Goal: Information Seeking & Learning: Find specific fact

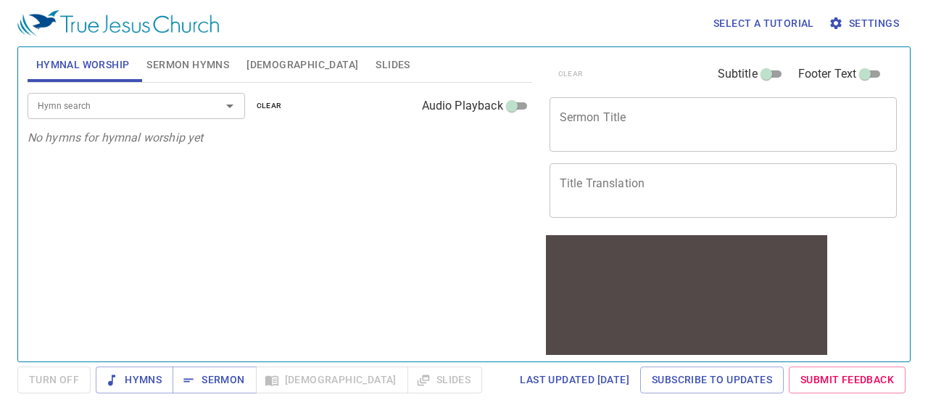
click at [872, 20] on span "Settings" at bounding box center [865, 24] width 67 height 18
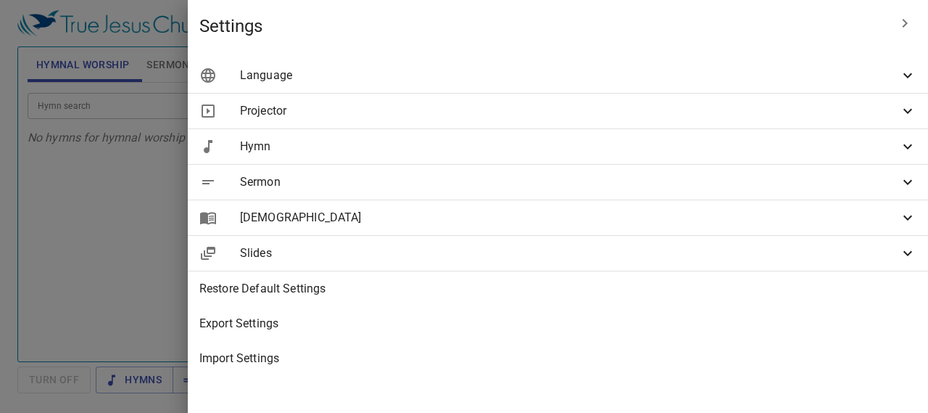
click at [773, 74] on span "Language" at bounding box center [569, 75] width 659 height 17
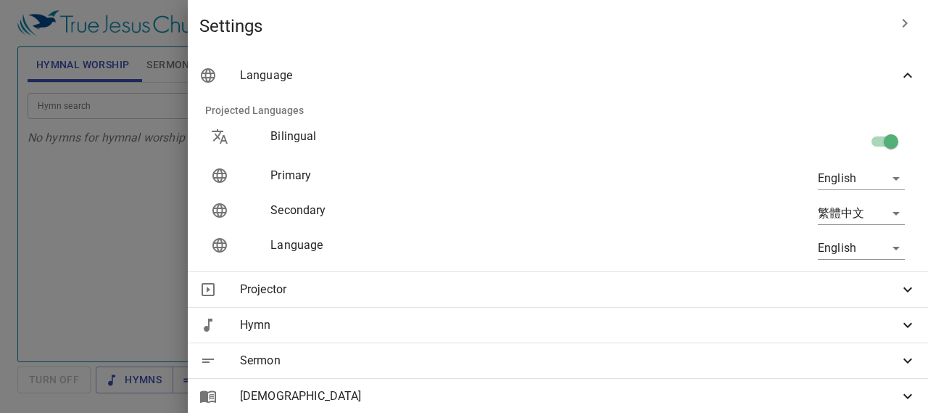
click at [870, 146] on input "checkbox" at bounding box center [891, 145] width 83 height 28
checkbox input "false"
click at [848, 181] on body "Select a tutorial Settings Hymnal Worship Sermon Hymns Bible Slides Hymn search…" at bounding box center [464, 206] width 928 height 413
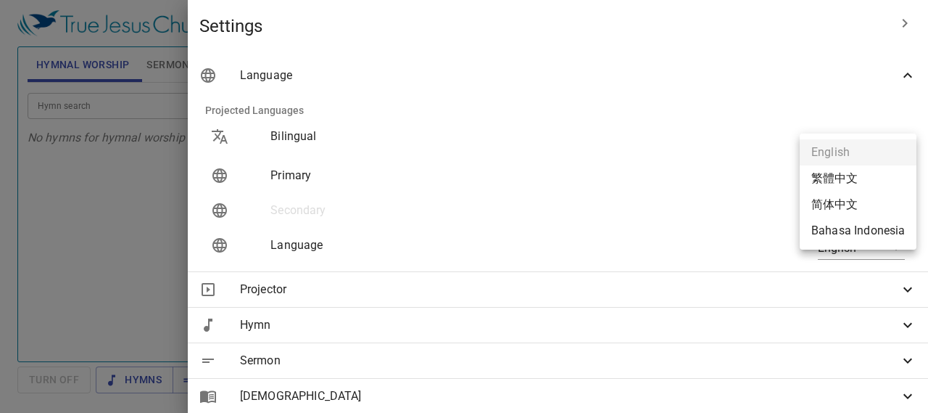
click at [844, 181] on li "繁體中文" at bounding box center [858, 178] width 117 height 26
type input "zh"
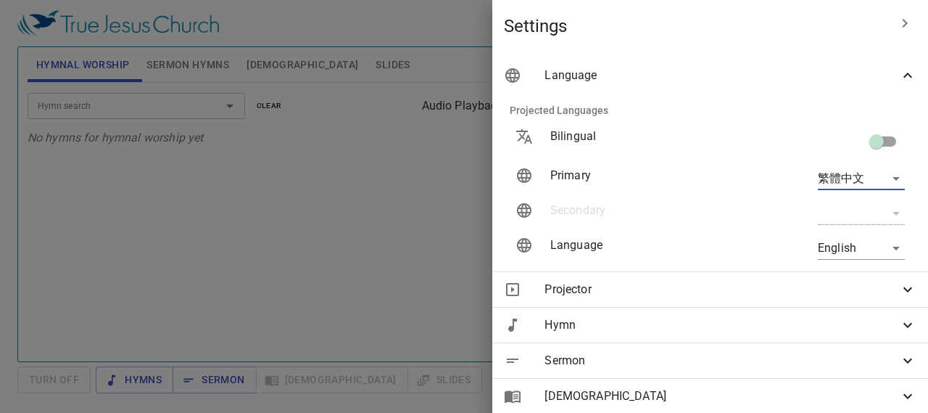
click at [852, 256] on body "Select a tutorial Settings Hymnal Worship Sermon Hymns Bible Slides Hymn search…" at bounding box center [464, 206] width 928 height 413
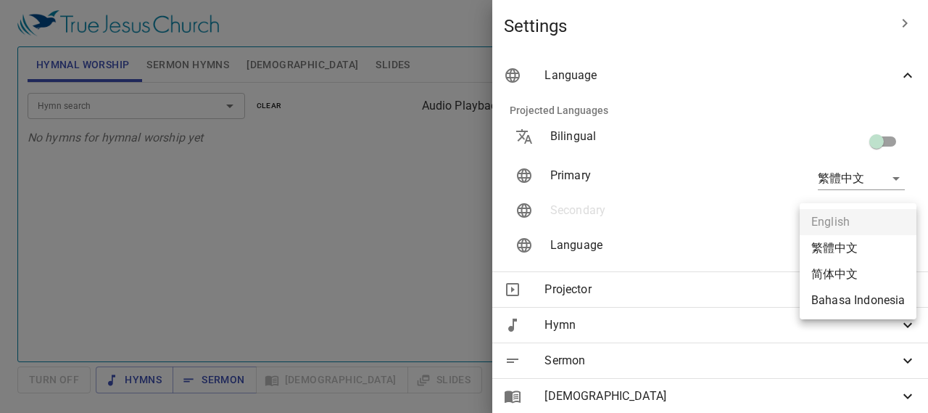
click at [856, 278] on li "简体中文" at bounding box center [858, 274] width 117 height 26
type input "zh-simple"
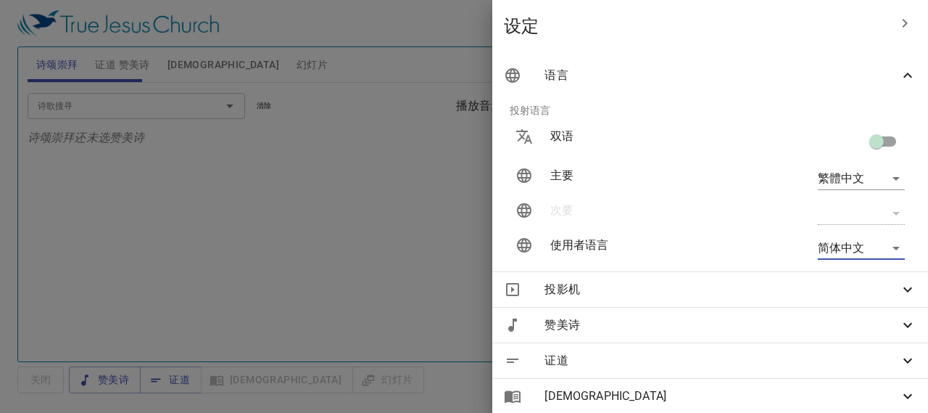
click at [377, 273] on div at bounding box center [464, 206] width 928 height 413
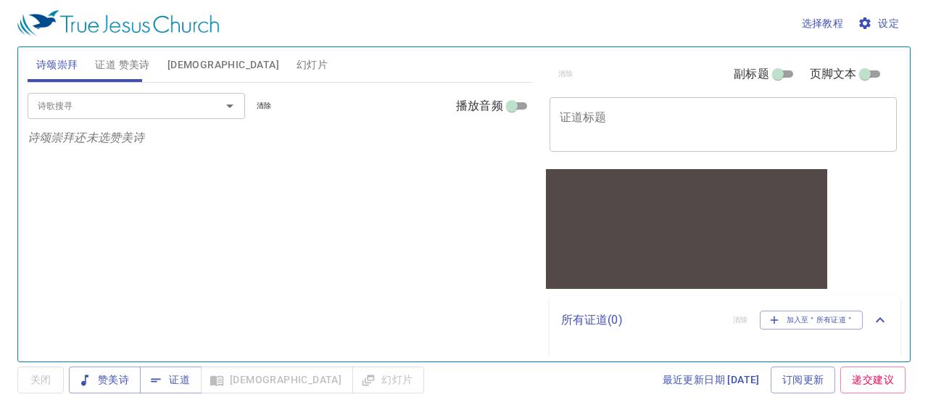
click at [716, 136] on textarea "证道标题" at bounding box center [724, 124] width 328 height 28
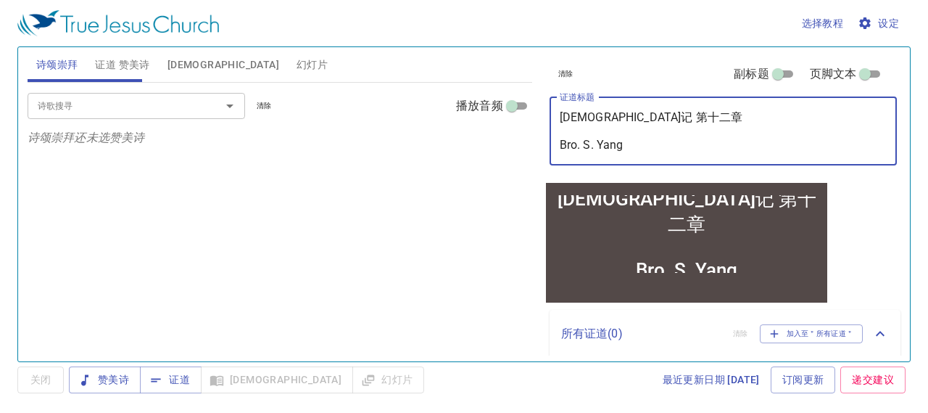
type textarea "申命记 第十二章 Bro. S. Yang"
click at [503, 246] on div "诗歌搜寻 诗歌搜寻 清除 播放音频 诗颂崇拜还未选赞美诗" at bounding box center [280, 216] width 505 height 266
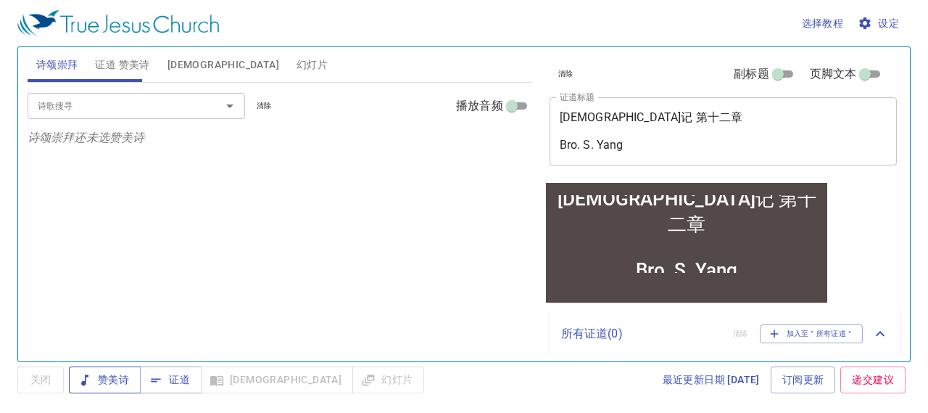
click at [102, 385] on span "赞美诗" at bounding box center [104, 380] width 49 height 18
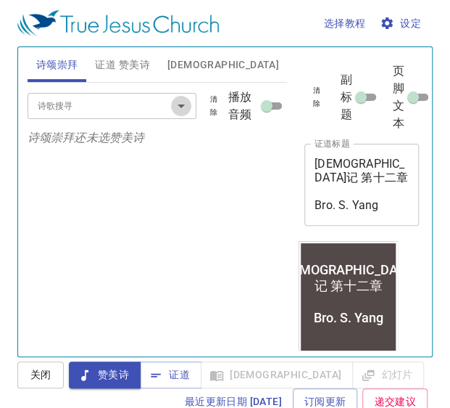
click at [181, 103] on icon "Open" at bounding box center [181, 105] width 17 height 17
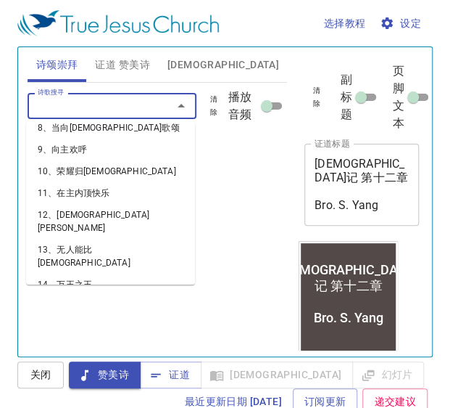
scroll to position [178, 0]
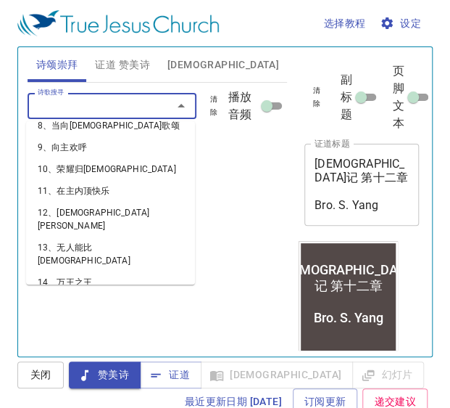
click at [86, 293] on li "15、颂赞耶稣" at bounding box center [110, 304] width 169 height 22
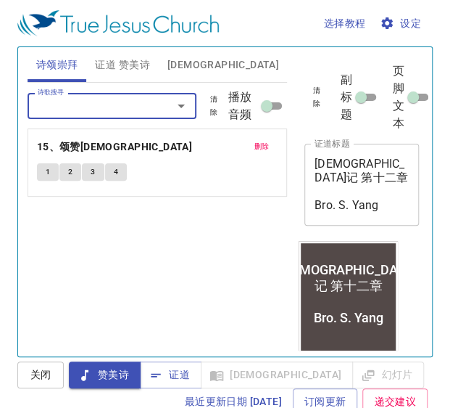
click at [183, 114] on button "Open" at bounding box center [181, 106] width 20 height 20
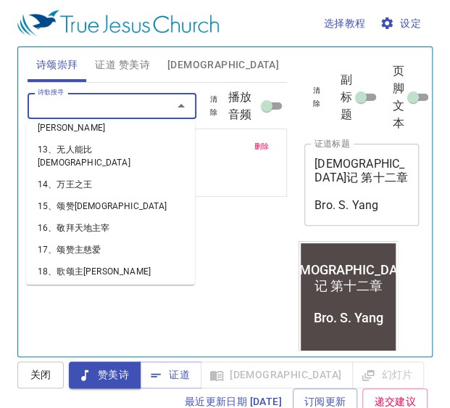
scroll to position [284, 0]
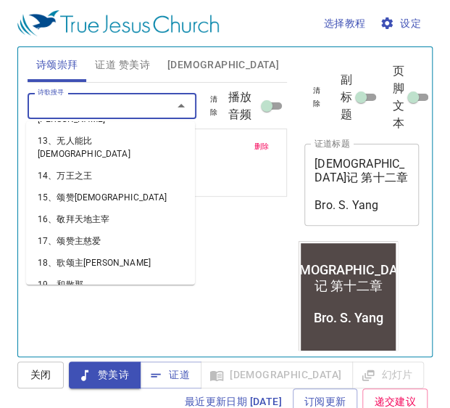
click at [88, 208] on li "16、敬拜天地主宰" at bounding box center [110, 219] width 169 height 22
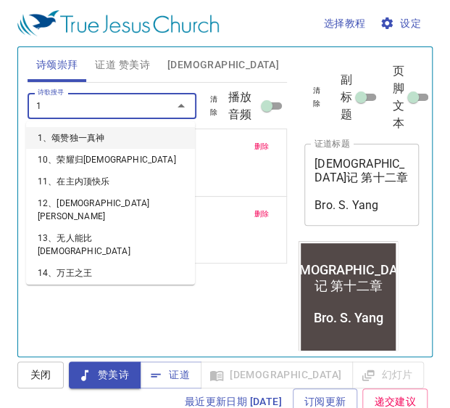
type input "17"
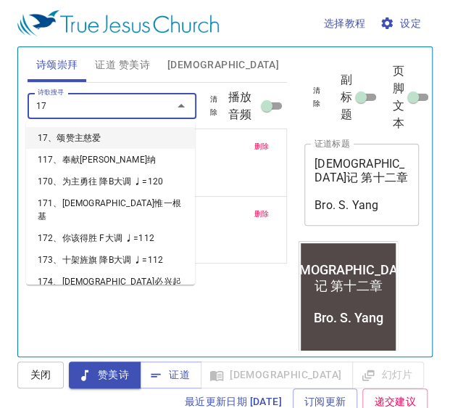
click at [100, 141] on li "17、颂赞主慈爱" at bounding box center [110, 138] width 169 height 22
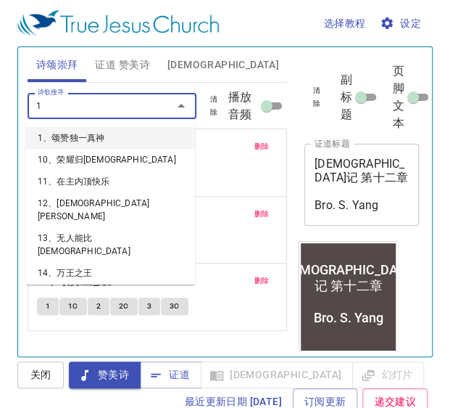
type input "18"
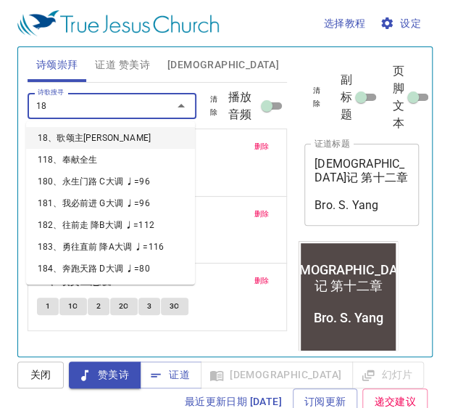
click at [87, 136] on li "18、歌颂主恩" at bounding box center [110, 138] width 169 height 22
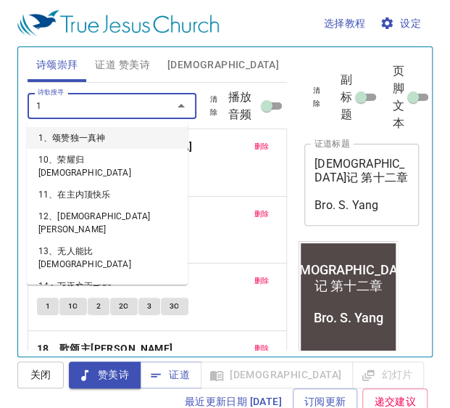
type input "19"
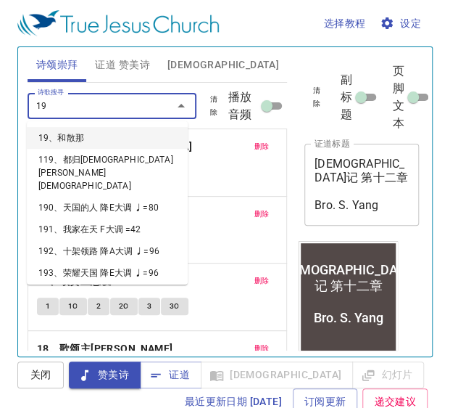
click at [76, 144] on li "19、和散那" at bounding box center [107, 138] width 161 height 22
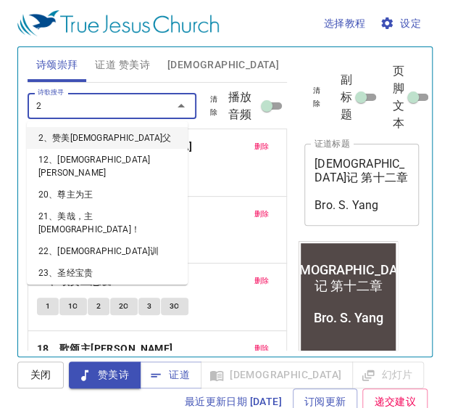
type input "20"
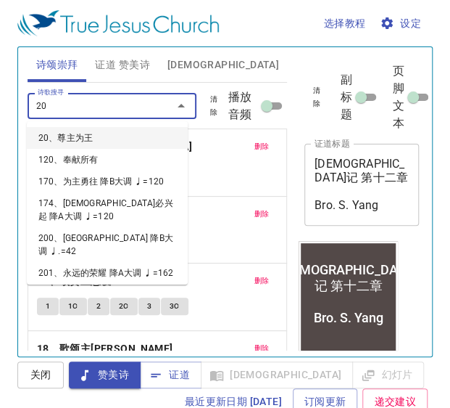
click at [84, 141] on li "20、尊主为王" at bounding box center [107, 138] width 161 height 22
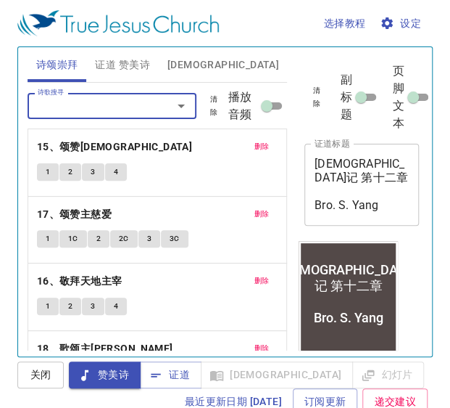
click at [263, 103] on input "播放音频" at bounding box center [267, 108] width 52 height 17
checkbox input "true"
select select "1"
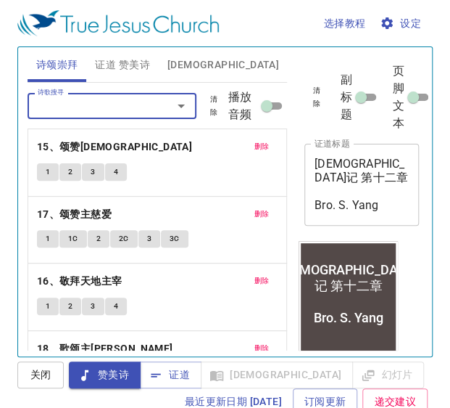
select select "1"
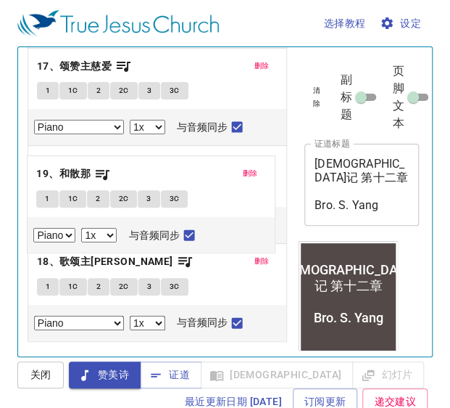
scroll to position [0, 0]
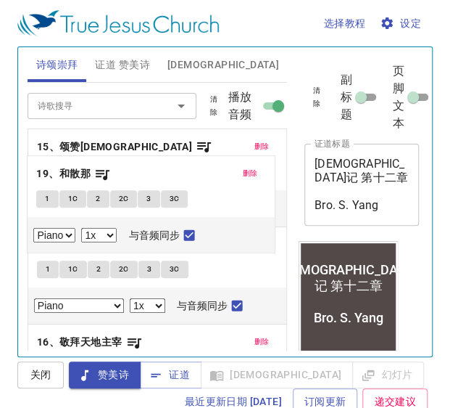
select select "1"
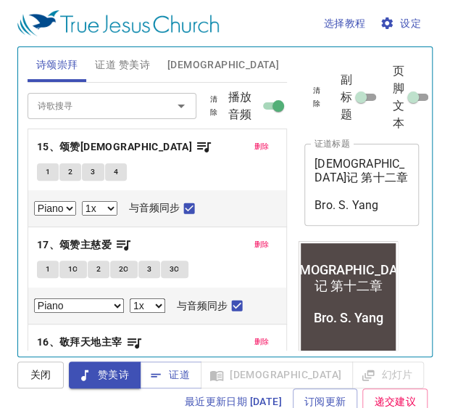
click at [51, 171] on button "1" at bounding box center [48, 171] width 22 height 17
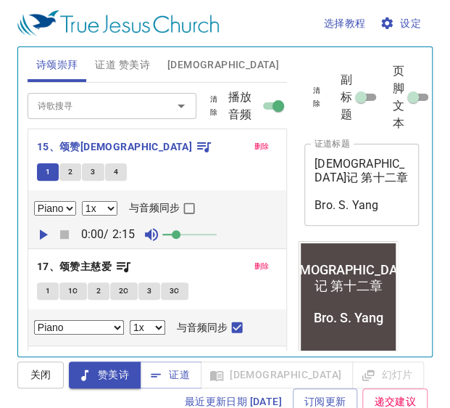
click at [186, 210] on input "与音频同步" at bounding box center [189, 211] width 19 height 19
checkbox input "true"
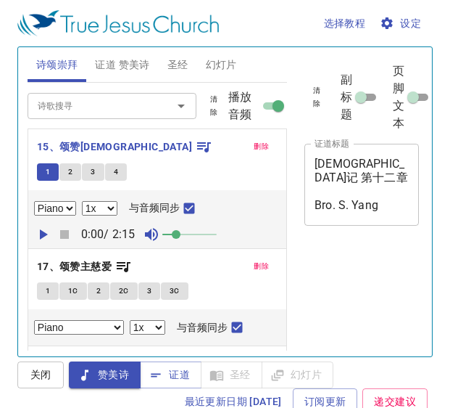
select select "1"
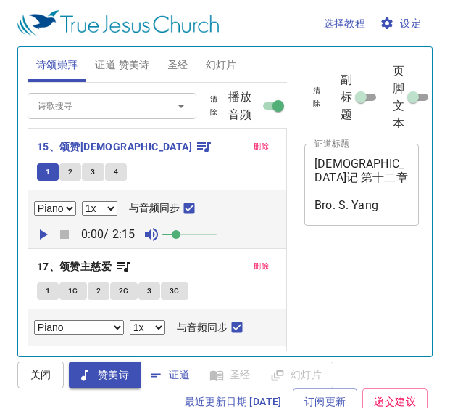
select select "1"
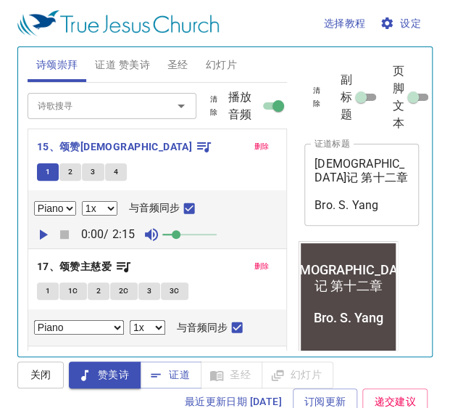
click at [42, 239] on icon "button" at bounding box center [42, 234] width 17 height 17
drag, startPoint x: 168, startPoint y: 229, endPoint x: 177, endPoint y: 232, distance: 9.2
click at [177, 232] on span at bounding box center [172, 234] width 9 height 9
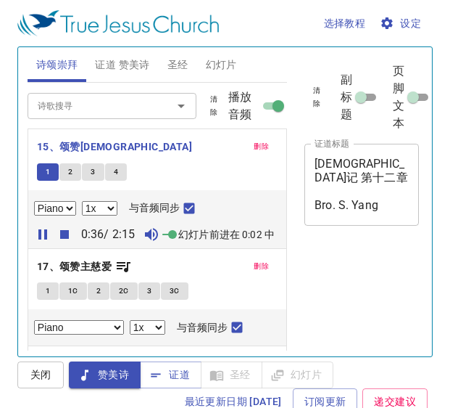
select select "1"
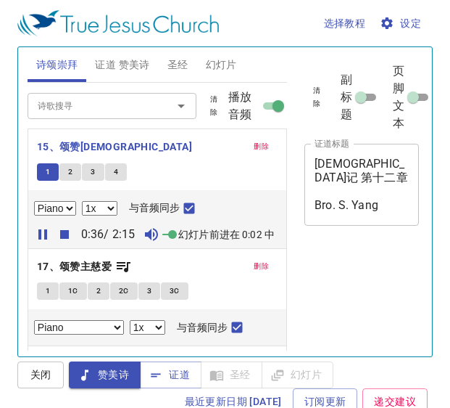
select select "1"
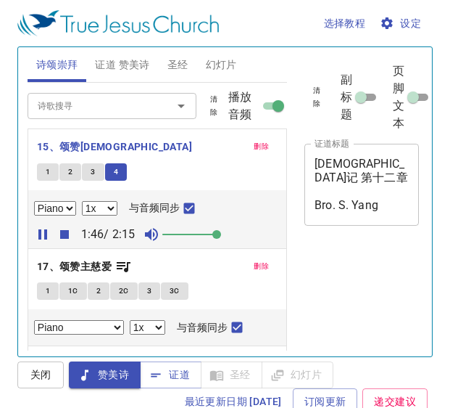
select select "1"
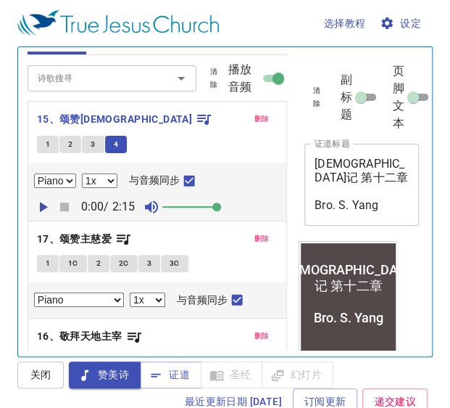
select select "1"
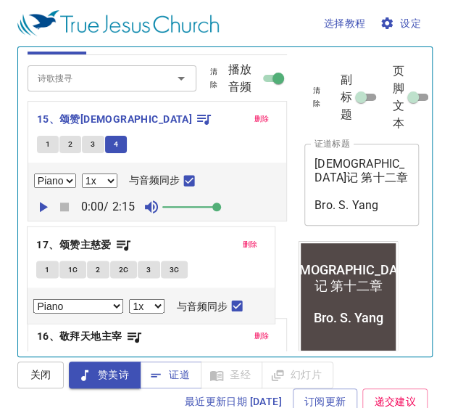
scroll to position [42, 0]
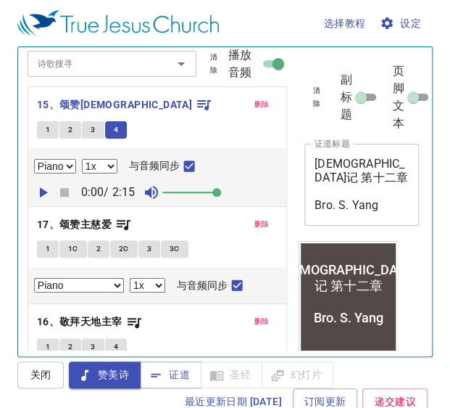
click at [41, 255] on button "1" at bounding box center [48, 248] width 22 height 17
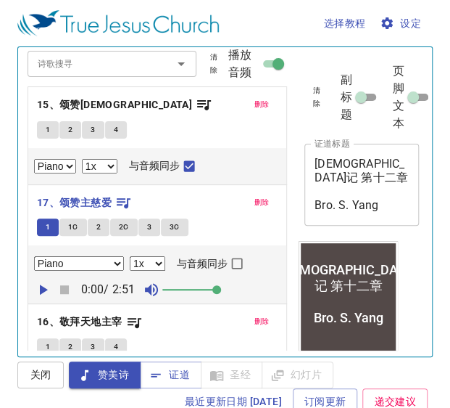
click at [236, 265] on input "与音频同步" at bounding box center [237, 266] width 19 height 19
checkbox input "true"
click at [46, 290] on icon "button" at bounding box center [42, 289] width 17 height 17
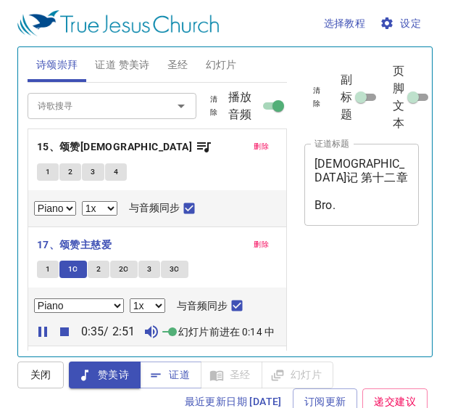
select select "1"
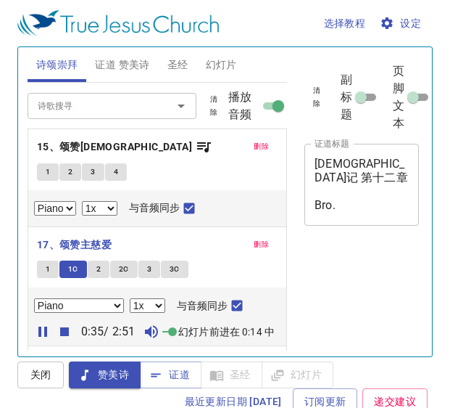
select select "1"
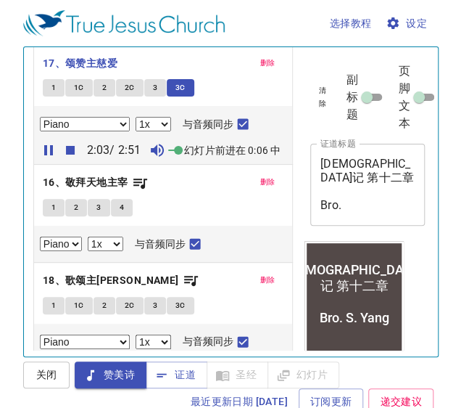
scroll to position [187, 0]
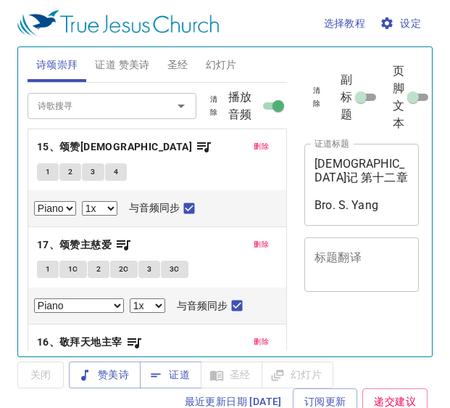
select select "1"
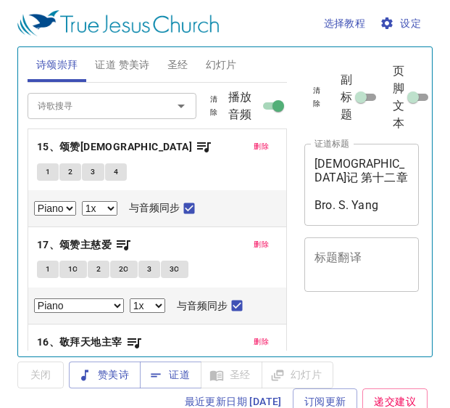
select select "1"
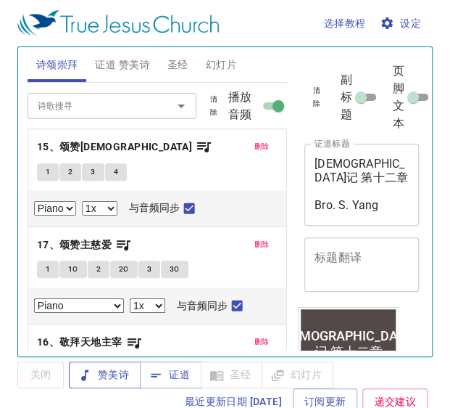
click at [102, 375] on span "赞美诗" at bounding box center [104, 374] width 49 height 18
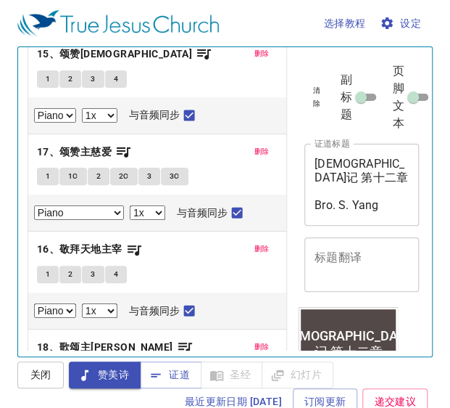
scroll to position [96, 0]
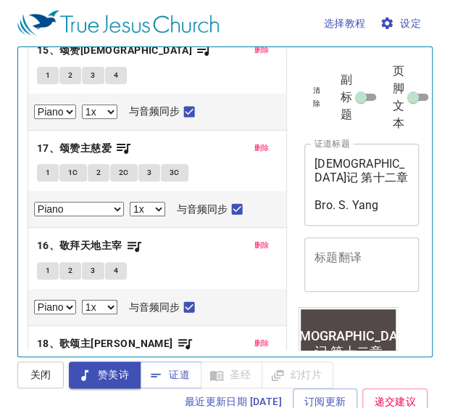
click at [46, 268] on span "1" at bounding box center [48, 270] width 4 height 13
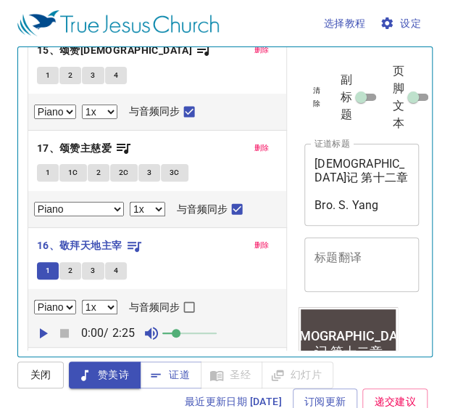
click at [188, 305] on input "与音频同步" at bounding box center [189, 309] width 19 height 19
checkbox input "true"
click at [408, 24] on span "设定" at bounding box center [402, 24] width 38 height 18
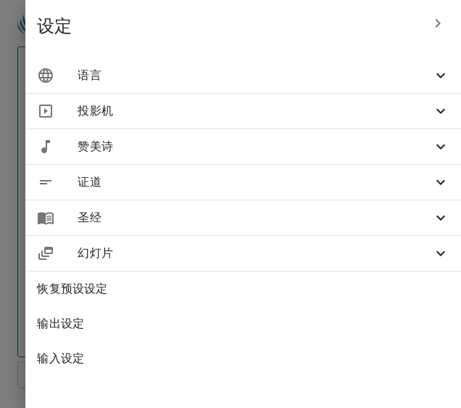
click at [437, 77] on icon at bounding box center [440, 75] width 17 height 17
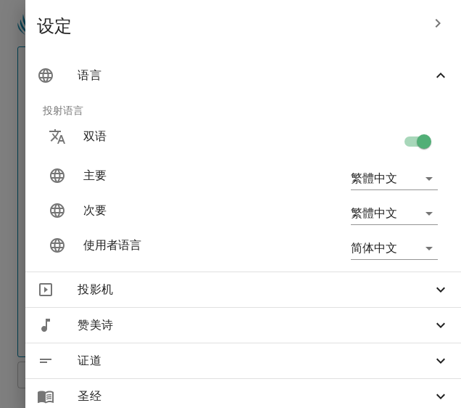
click at [403, 139] on input "checkbox" at bounding box center [424, 145] width 83 height 28
checkbox input "false"
click at [5, 188] on div at bounding box center [230, 204] width 461 height 408
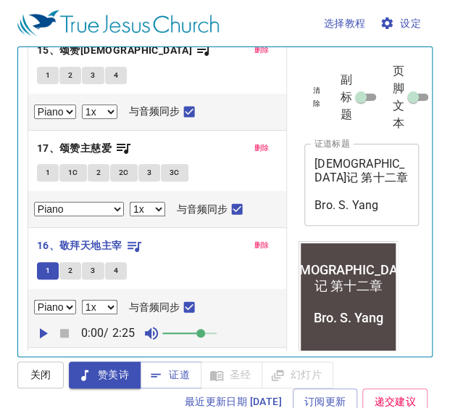
click at [41, 336] on icon "button" at bounding box center [42, 332] width 17 height 17
click at [65, 336] on icon "button" at bounding box center [64, 332] width 17 height 17
click at [183, 379] on span "证道" at bounding box center [171, 374] width 38 height 18
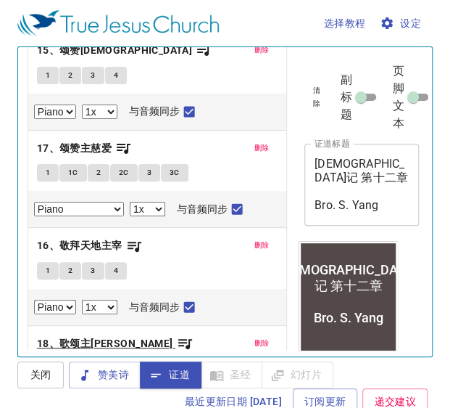
select select "1"
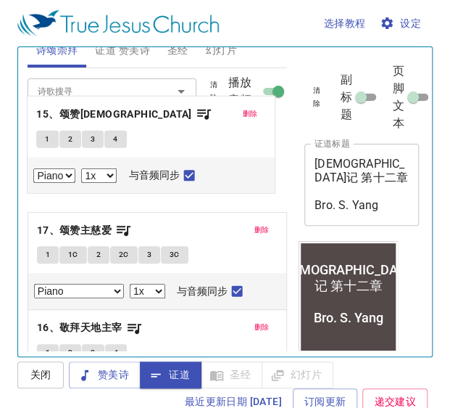
scroll to position [0, 0]
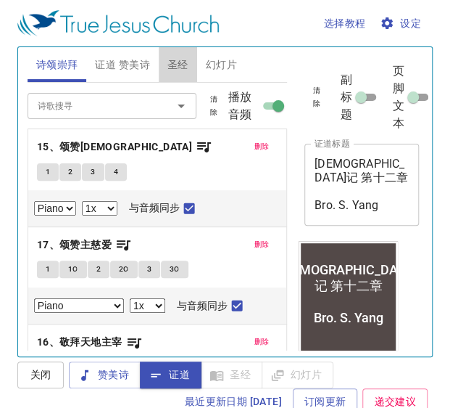
click at [181, 65] on span "圣经" at bounding box center [178, 65] width 21 height 18
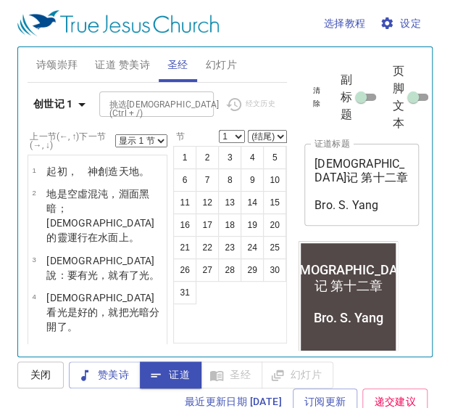
click at [51, 107] on b "创世记 1" at bounding box center [53, 104] width 40 height 18
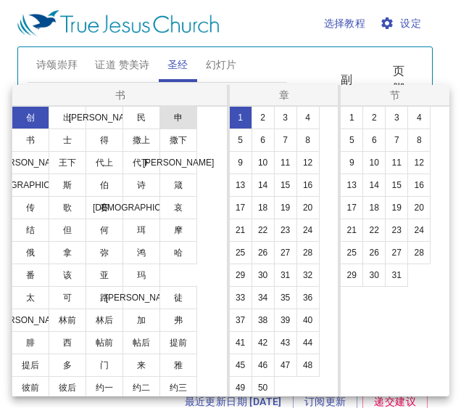
click at [183, 122] on button "申" at bounding box center [179, 117] width 38 height 23
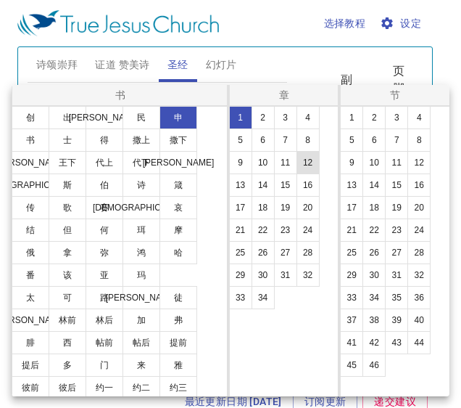
click at [307, 165] on button "12" at bounding box center [308, 162] width 23 height 23
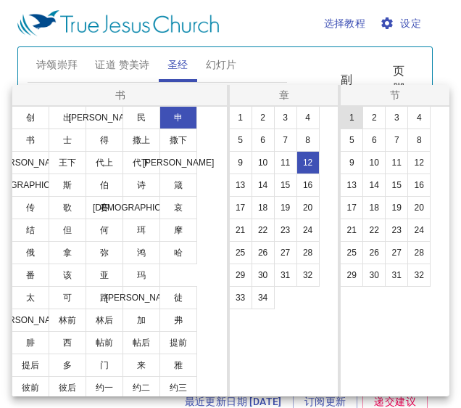
click at [348, 119] on button "1" at bounding box center [351, 117] width 23 height 23
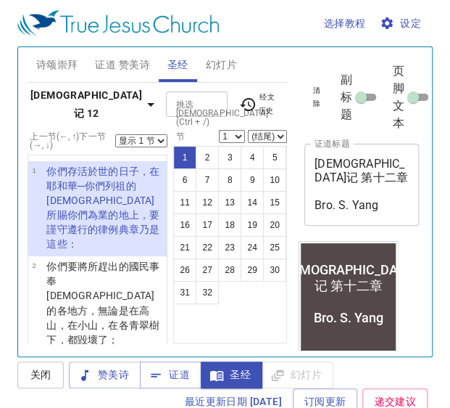
click at [158, 143] on select "显示 1 节 显示 2 节 显示 3 节 显示 4 节 显示 5 节" at bounding box center [141, 140] width 52 height 13
select select "5"
click at [115, 134] on select "显示 1 节 显示 2 节 显示 3 节 显示 4 节 显示 5 节" at bounding box center [141, 140] width 52 height 13
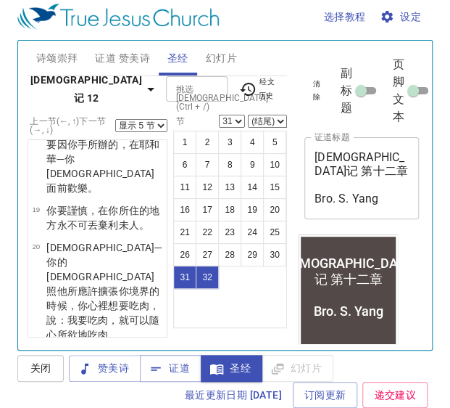
scroll to position [2236, 0]
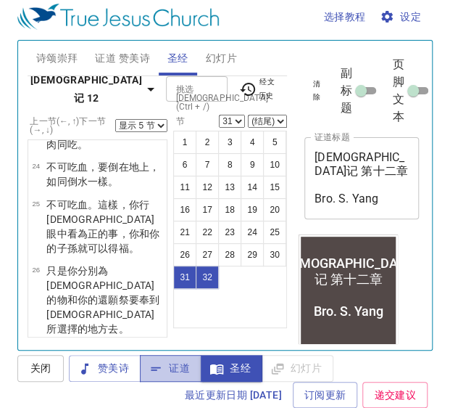
click at [173, 377] on button "证道" at bounding box center [171, 368] width 62 height 27
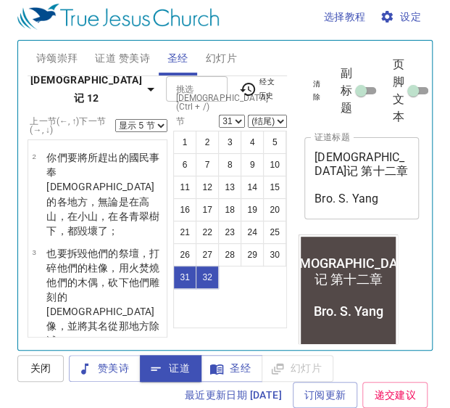
scroll to position [0, 0]
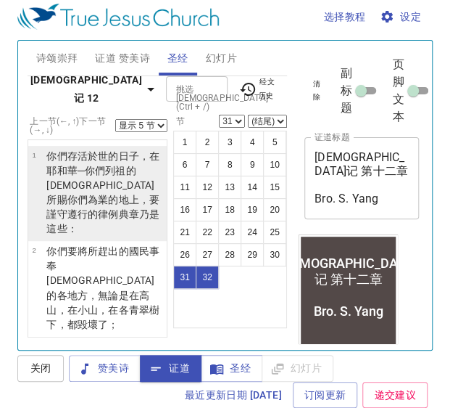
click at [94, 194] on wh776 "上，要謹守 遵行 的律例 典章 乃是這些：" at bounding box center [102, 214] width 113 height 41
select select "1"
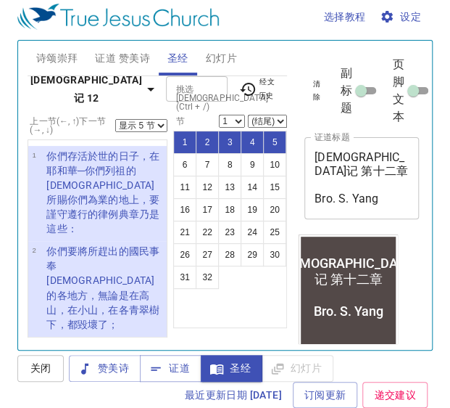
click at [144, 124] on select "显示 1 节 显示 2 节 显示 3 节 显示 4 节 显示 5 节" at bounding box center [141, 125] width 52 height 13
select select "1"
click at [115, 119] on select "显示 1 节 显示 2 节 显示 3 节 显示 4 节 显示 5 节" at bounding box center [141, 125] width 52 height 13
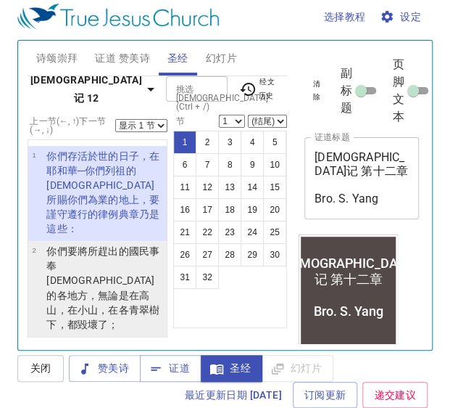
click at [112, 318] on wh6086 "下，都毀壞 了；" at bounding box center [82, 324] width 72 height 12
select select "2"
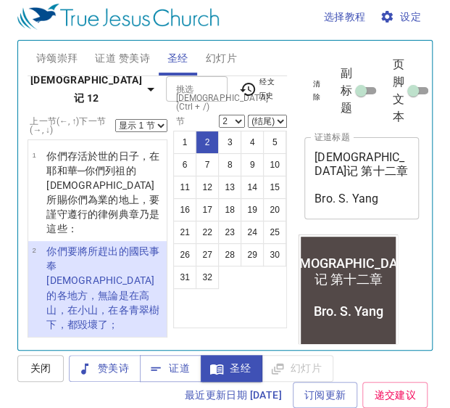
click at [142, 124] on select "显示 1 节 显示 2 节 显示 3 节 显示 4 节 显示 5 节" at bounding box center [141, 125] width 52 height 13
select select "2"
click at [115, 119] on select "显示 1 节 显示 2 节 显示 3 节 显示 4 节 显示 5 节" at bounding box center [141, 125] width 52 height 13
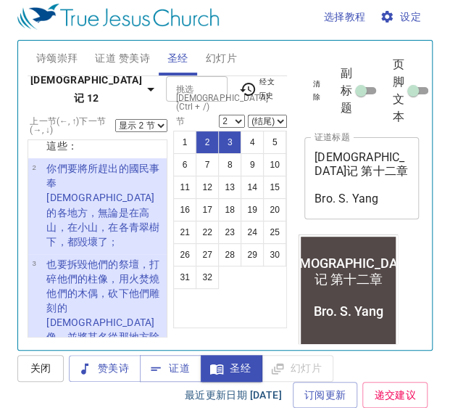
scroll to position [86, 0]
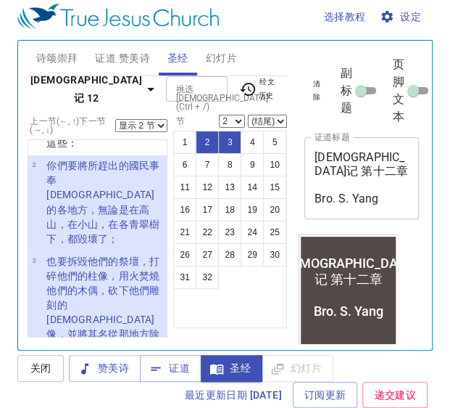
click at [82, 363] on p "你們不可照他們那樣事奉 耶和華 ─你們的　神 。" at bounding box center [104, 392] width 118 height 58
select select "4"
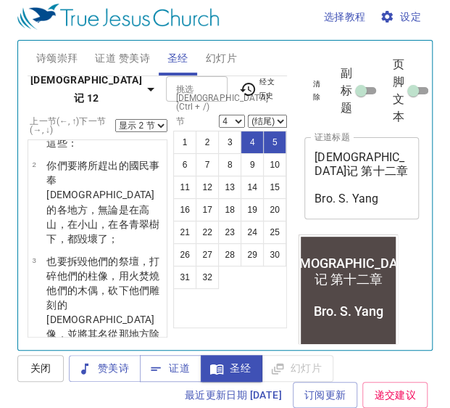
scroll to position [175, 0]
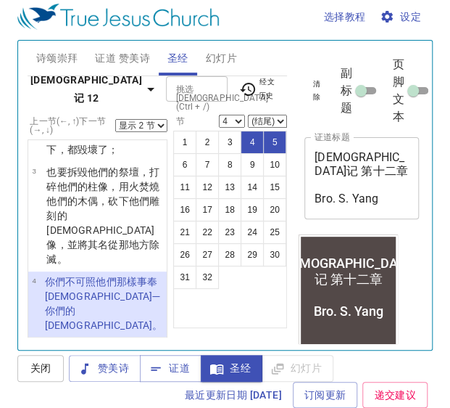
click at [142, 123] on select "显示 1 节 显示 2 节 显示 3 节 显示 4 节 显示 5 节" at bounding box center [141, 125] width 52 height 13
select select "4"
click at [115, 119] on select "显示 1 节 显示 2 节 显示 3 节 显示 4 节 显示 5 节" at bounding box center [141, 125] width 52 height 13
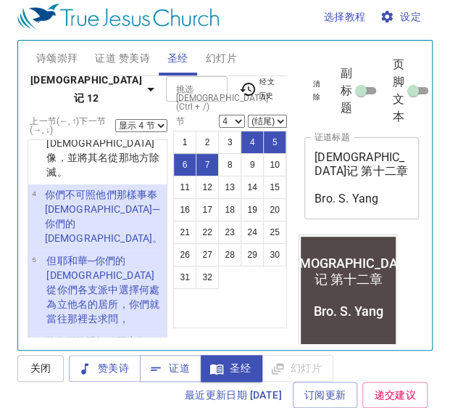
scroll to position [233, 0]
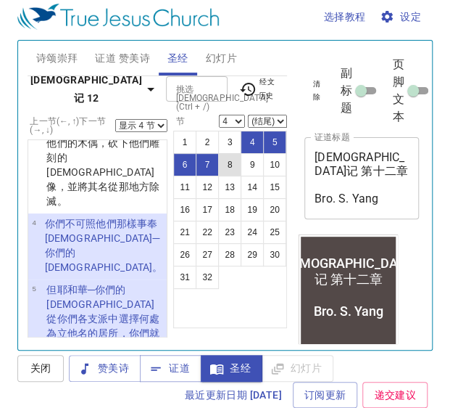
click at [232, 168] on button "8" at bounding box center [229, 164] width 23 height 23
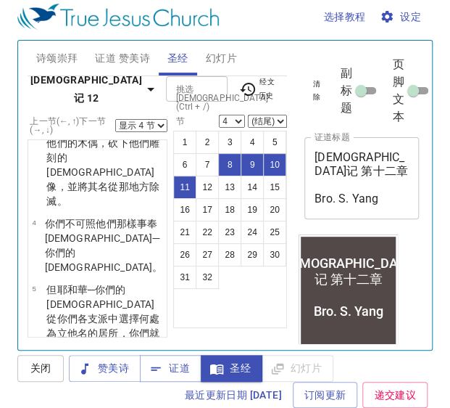
select select "8"
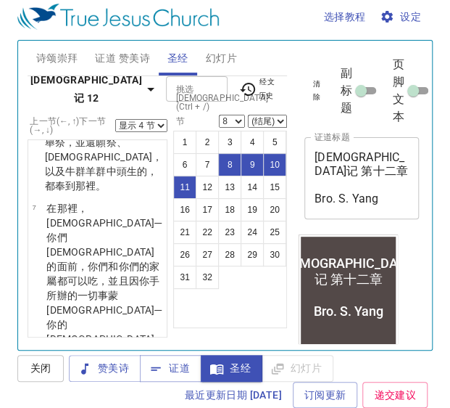
click at [141, 128] on select "显示 1 节 显示 2 节 显示 3 节 显示 4 节 显示 5 节" at bounding box center [141, 125] width 52 height 13
click at [268, 120] on select "(结尾) 9 10 11 12 13 14 15 16 17 18 19 20 21 22 23 24 25 26 27 28 29 30 31 32" at bounding box center [267, 121] width 39 height 13
select select "14"
click at [248, 115] on select "(结尾) 9 10 11 12 13 14 15 16 17 18 19 20 21 22 23 24 25 26 27 28 29 30 31 32" at bounding box center [267, 121] width 39 height 13
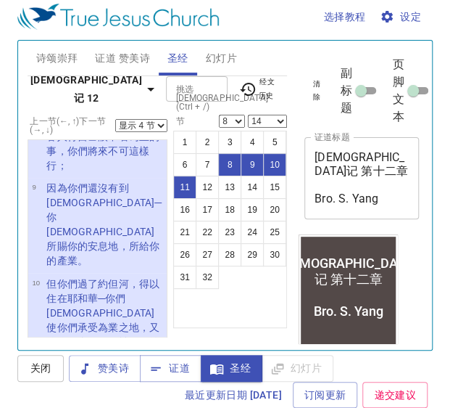
scroll to position [759, 0]
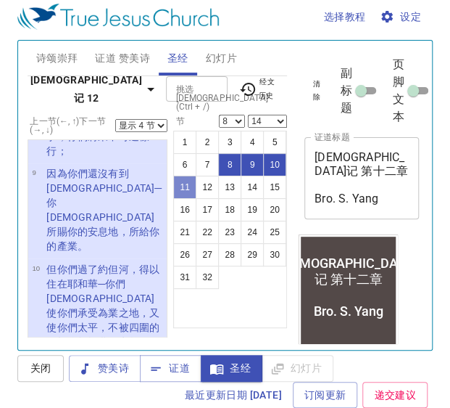
click at [183, 184] on button "11" at bounding box center [184, 186] width 23 height 23
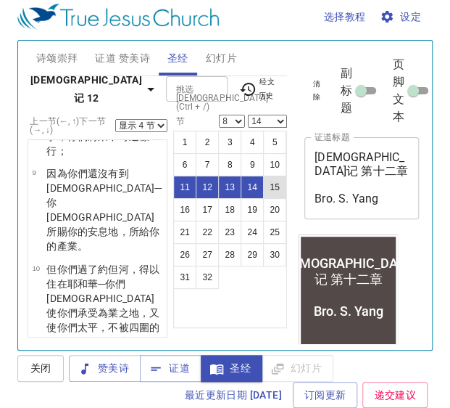
click at [280, 191] on button "15" at bounding box center [274, 186] width 23 height 23
select select "15"
select select
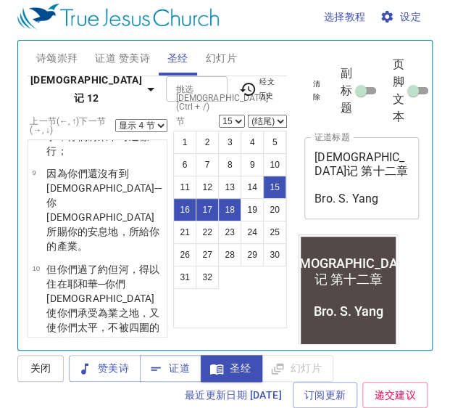
scroll to position [1011, 0]
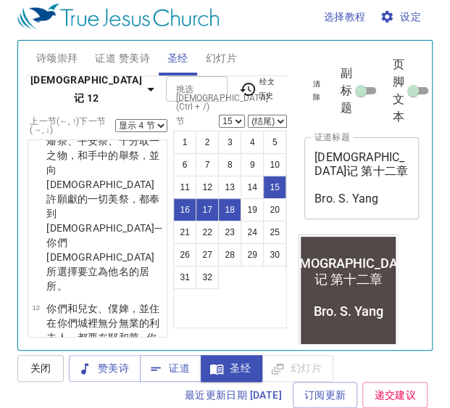
click at [135, 126] on select "显示 1 节 显示 2 节 显示 3 节 显示 4 节 显示 5 节" at bounding box center [141, 125] width 52 height 13
select select "5"
click at [115, 119] on select "显示 1 节 显示 2 节 显示 3 节 显示 4 节 显示 5 节" at bounding box center [141, 125] width 52 height 13
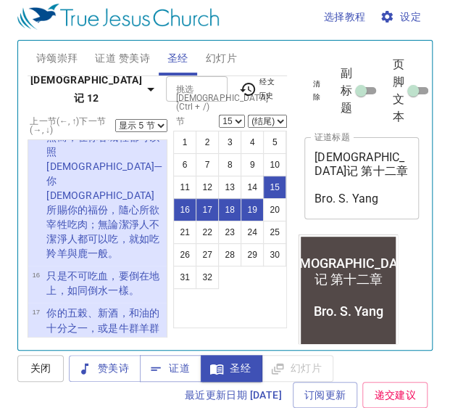
scroll to position [1389, 0]
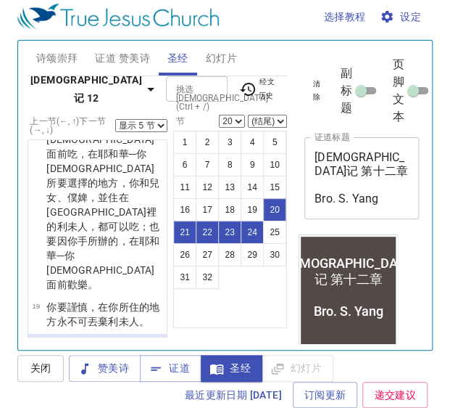
scroll to position [1687, 0]
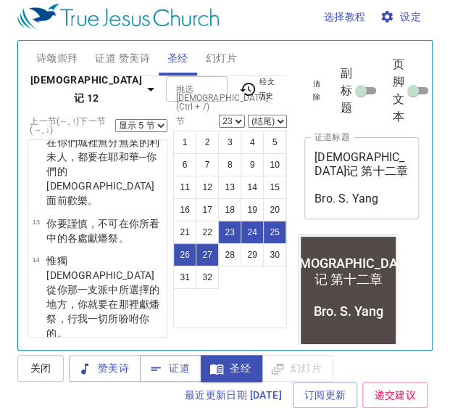
scroll to position [1184, 0]
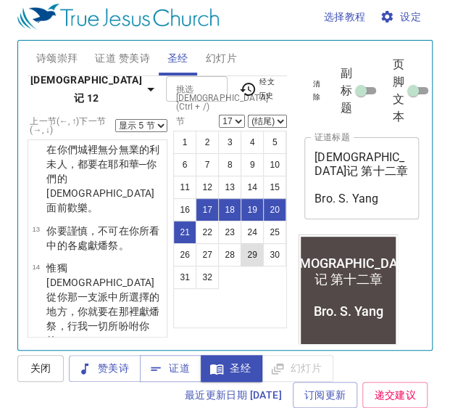
click at [257, 260] on button "29" at bounding box center [252, 254] width 23 height 23
select select "29"
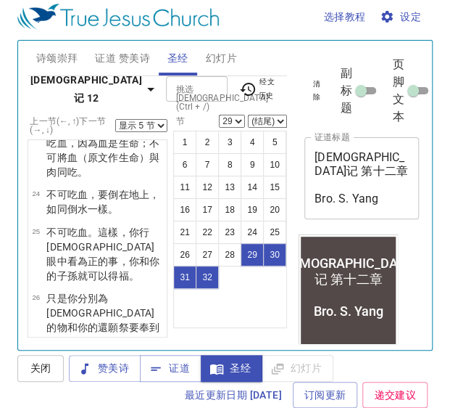
scroll to position [2229, 0]
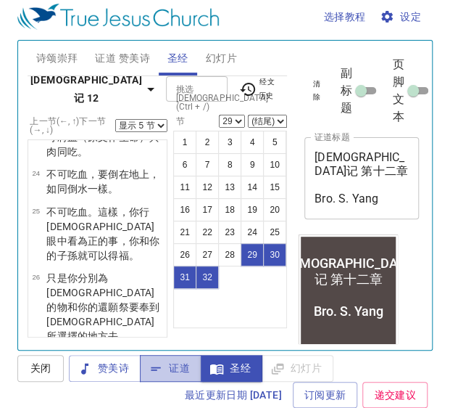
click at [177, 360] on span "证道" at bounding box center [171, 368] width 38 height 18
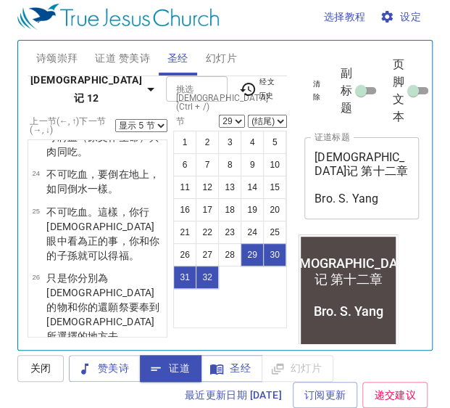
click at [226, 57] on span "幻灯片" at bounding box center [221, 58] width 31 height 18
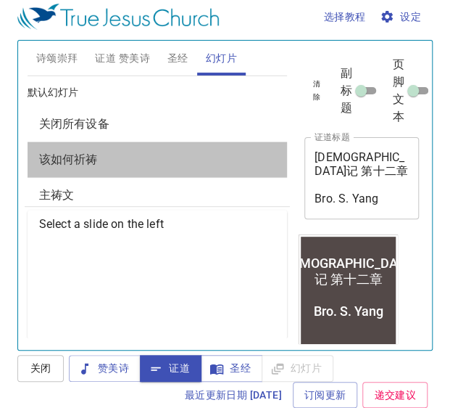
click at [167, 163] on span "该如何祈祷" at bounding box center [157, 159] width 236 height 17
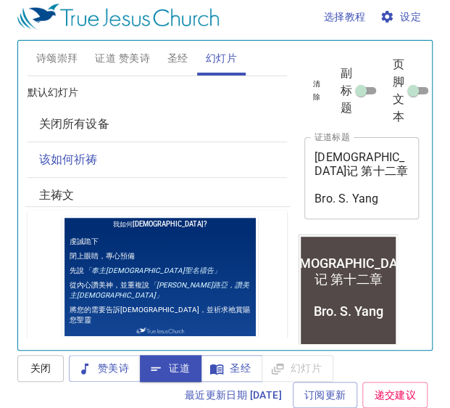
scroll to position [131, 0]
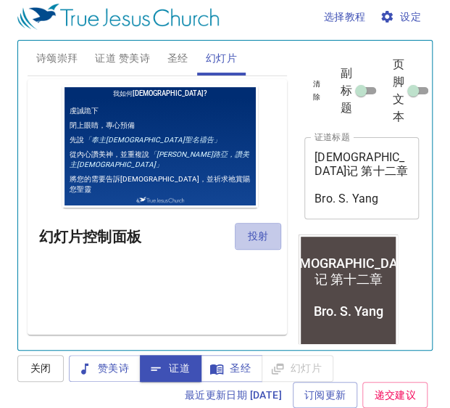
click at [247, 233] on span "投射" at bounding box center [258, 236] width 23 height 18
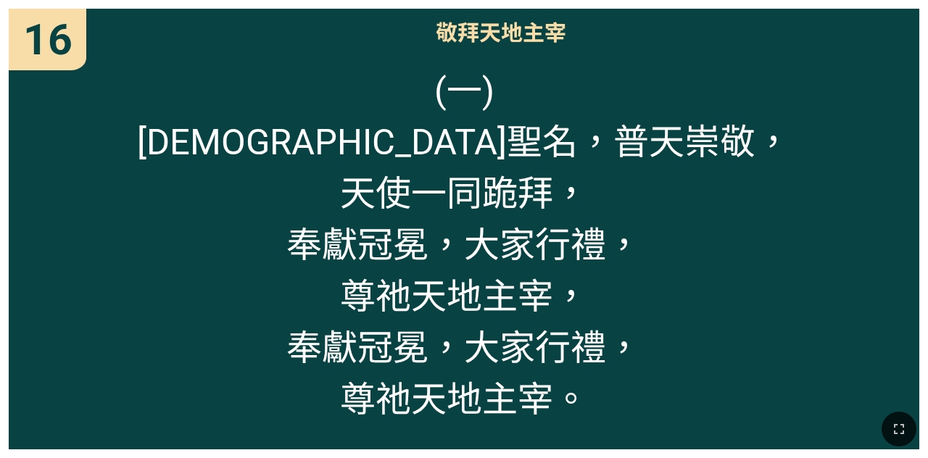
click at [261, 24] on div "敬拜天地主宰" at bounding box center [464, 31] width 911 height 44
